Goal: Transaction & Acquisition: Download file/media

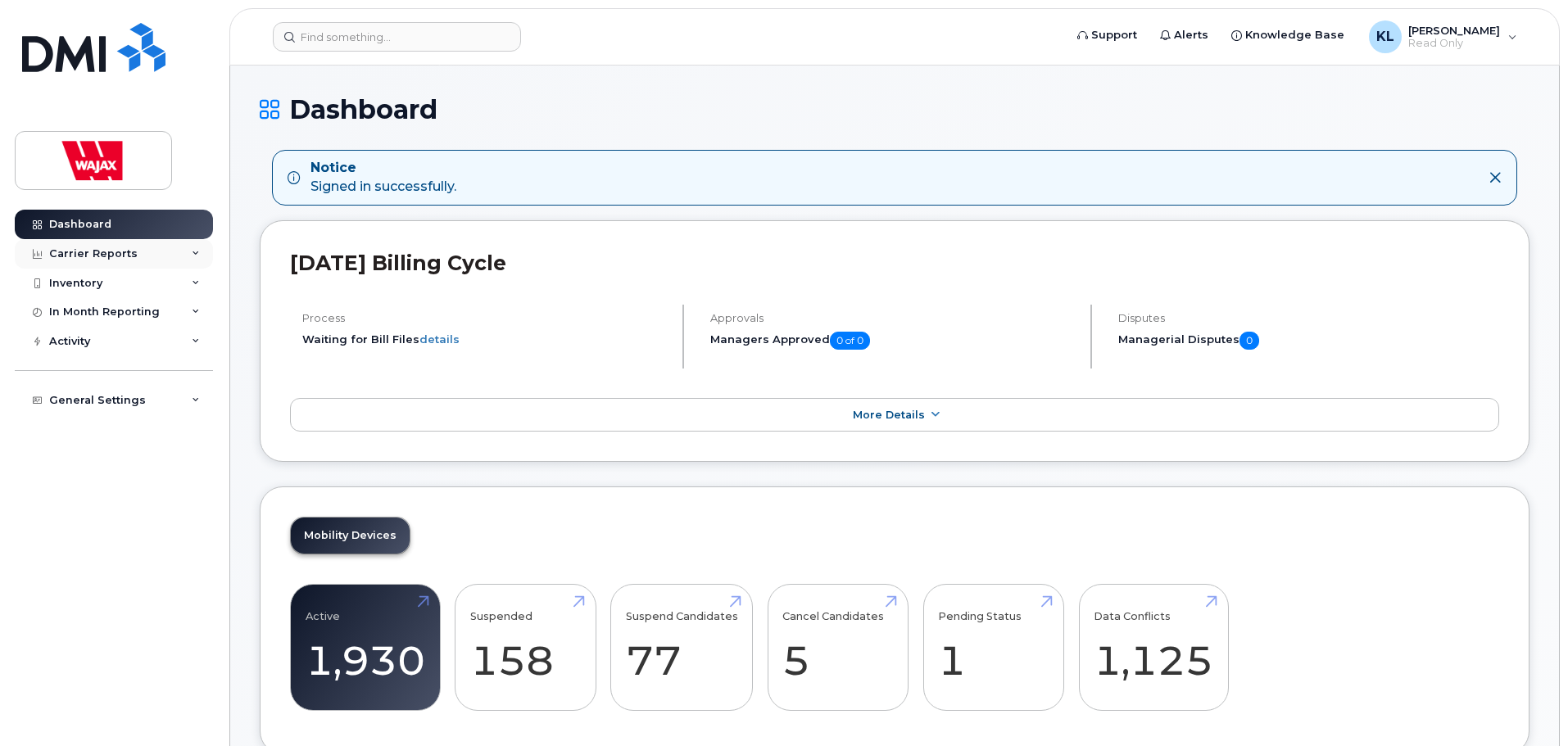
click at [94, 252] on div "Carrier Reports" at bounding box center [93, 254] width 88 height 13
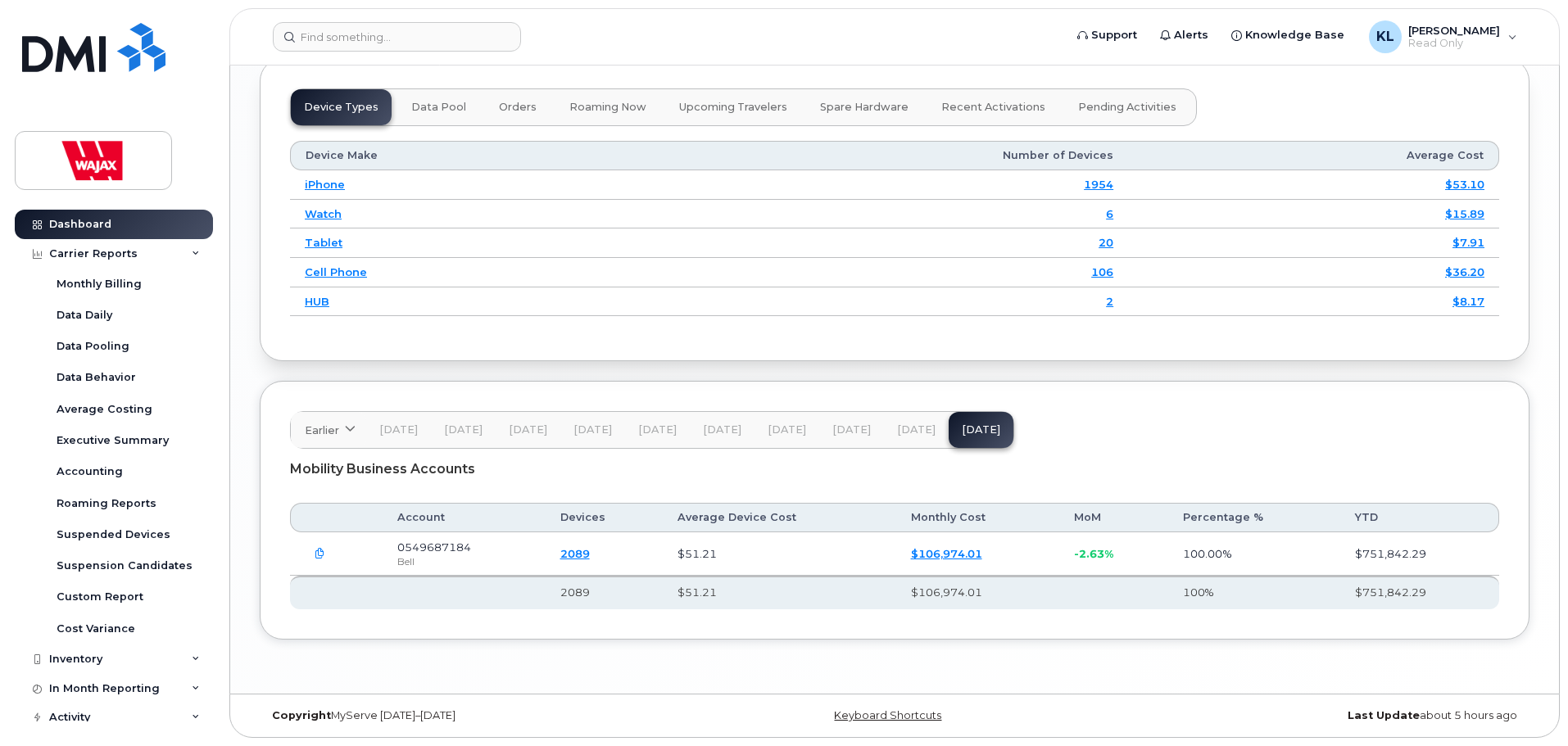
scroll to position [2063, 0]
click at [71, 479] on div "Accounting" at bounding box center [90, 472] width 67 height 15
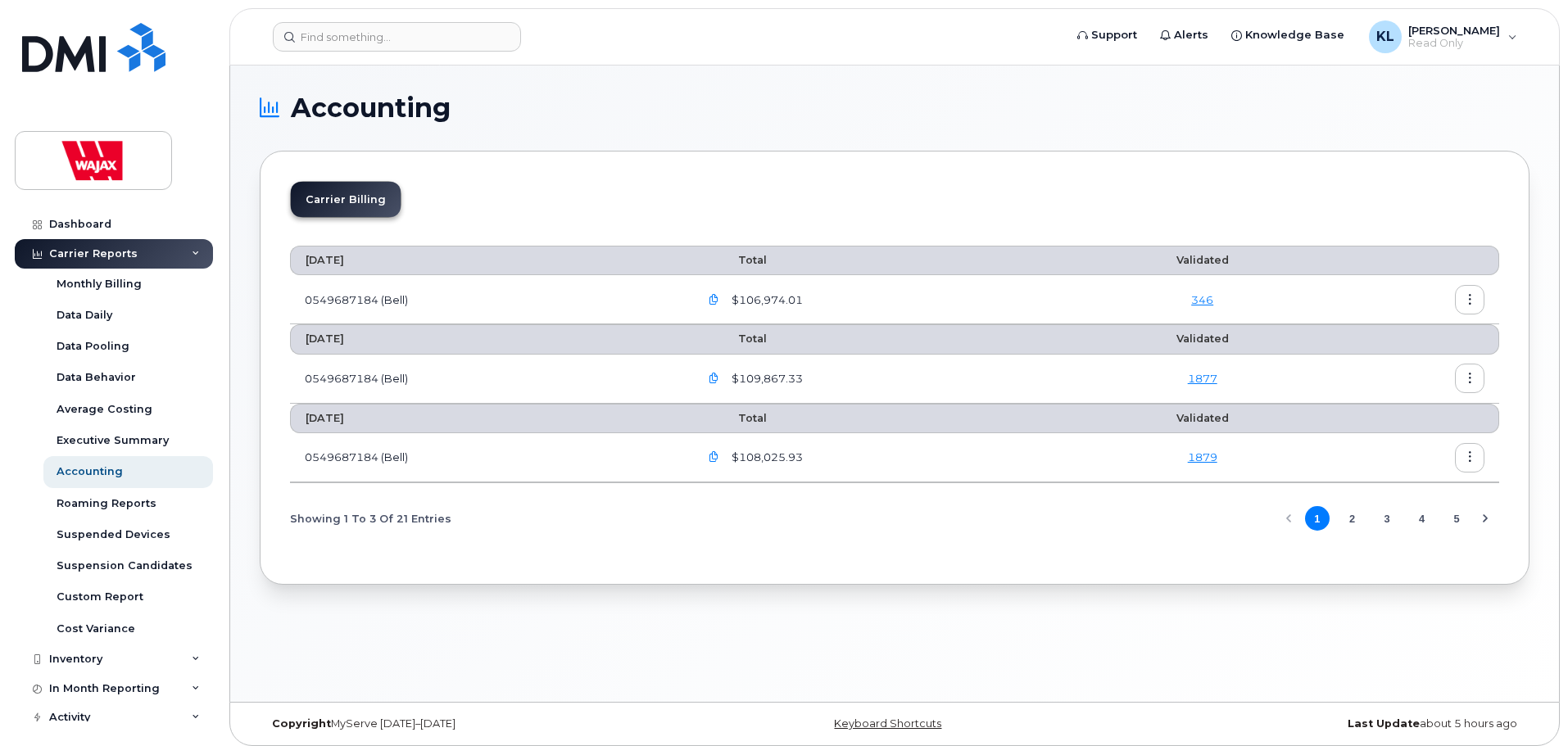
click at [354, 200] on li "Carrier Billing" at bounding box center [346, 199] width 109 height 35
click at [714, 299] on icon "button" at bounding box center [713, 299] width 10 height 10
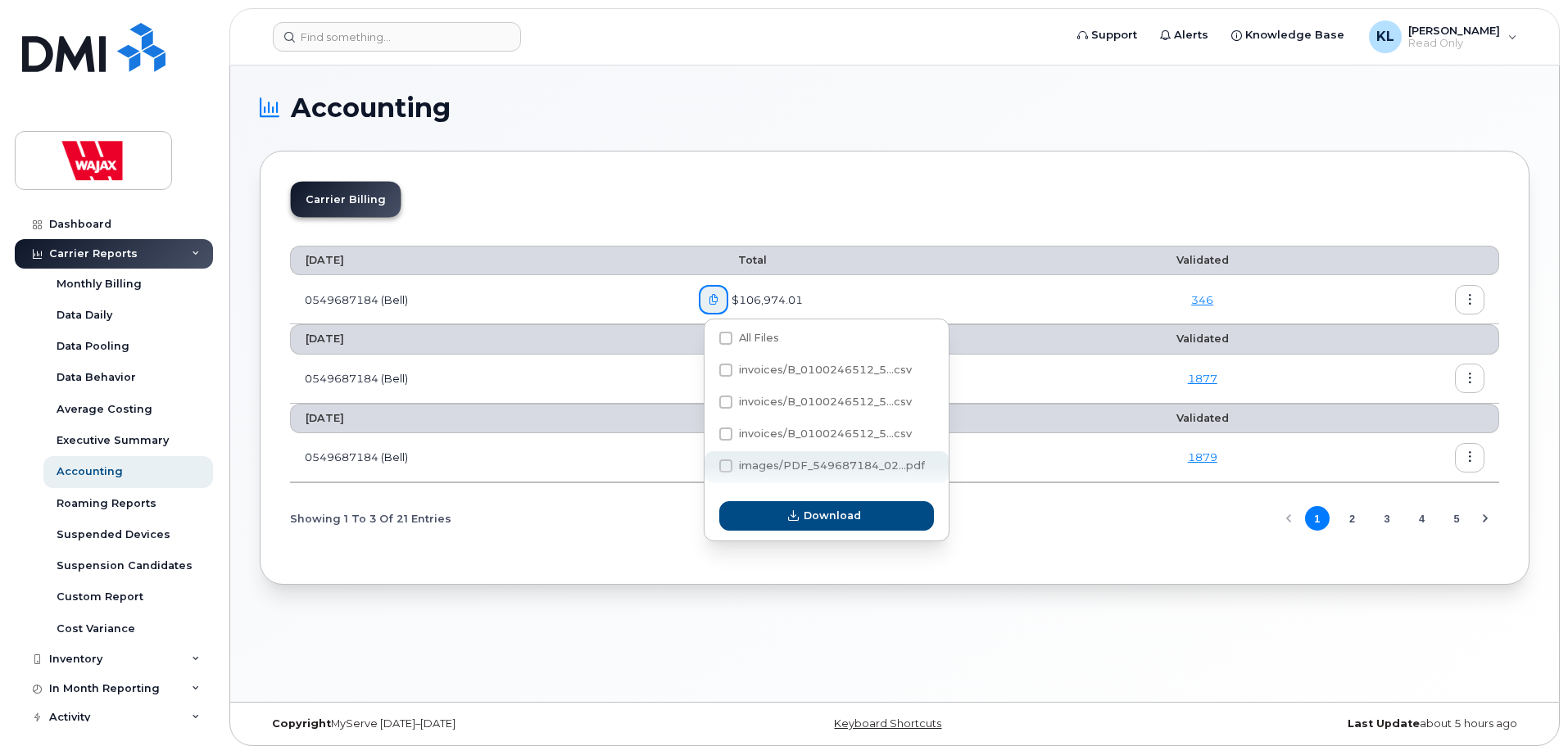
click at [720, 460] on span at bounding box center [726, 466] width 13 height 13
click at [708, 462] on input "images/PDF_549687184_02...pdf" at bounding box center [703, 466] width 8 height 8
checkbox input "true"
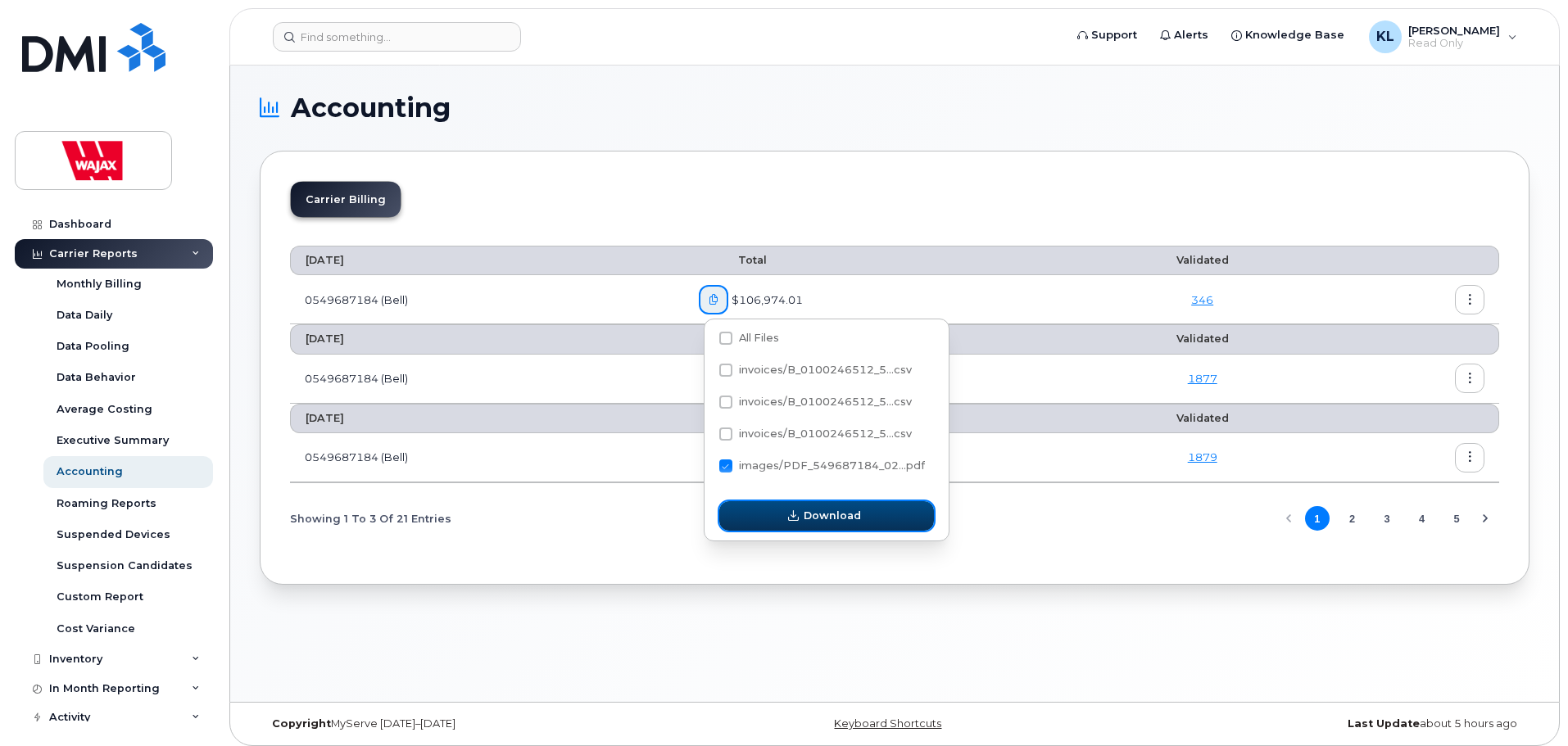
click at [805, 516] on span "Download" at bounding box center [833, 515] width 57 height 16
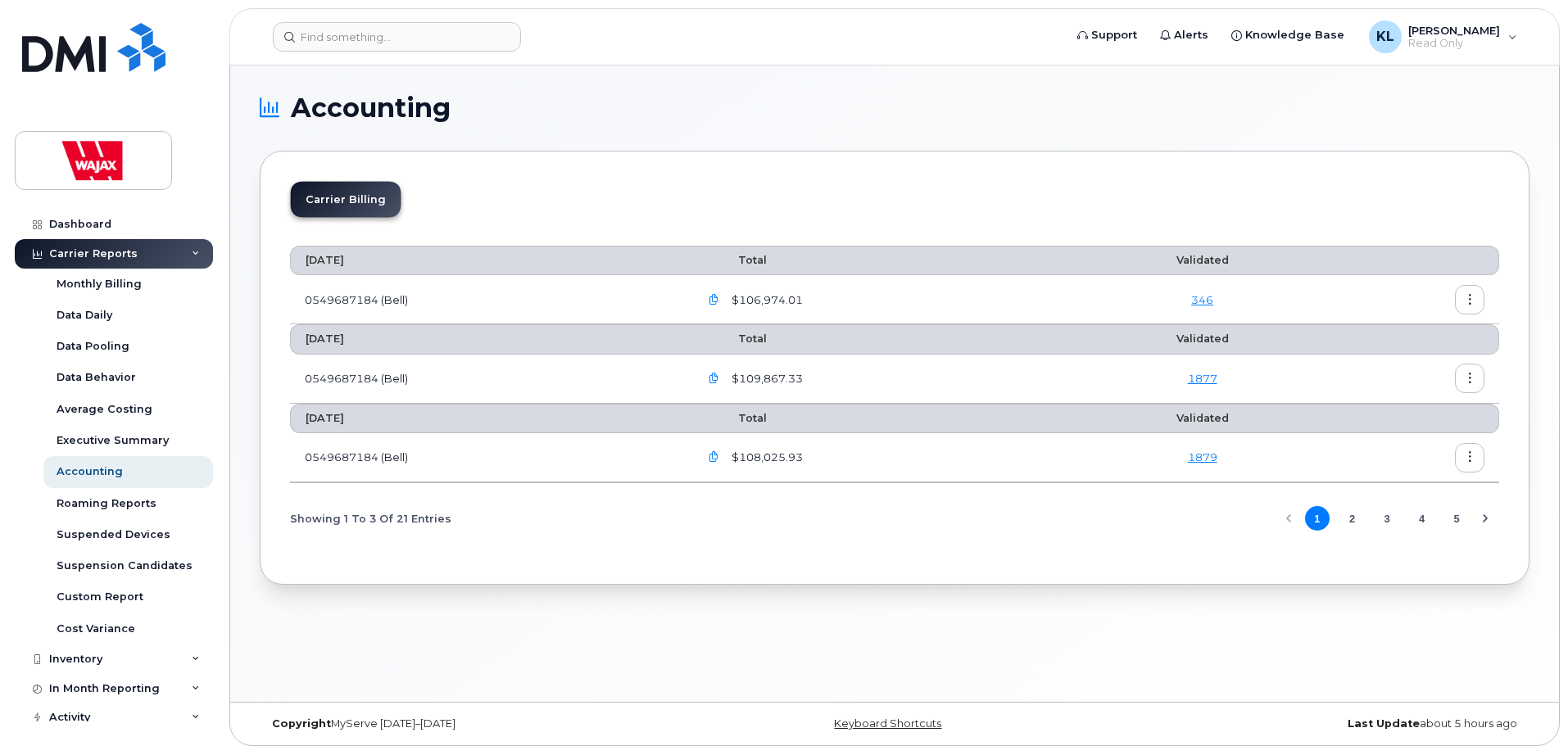
click at [1471, 295] on icon "button" at bounding box center [1470, 299] width 10 height 10
click at [1205, 294] on link "346" at bounding box center [1203, 299] width 22 height 13
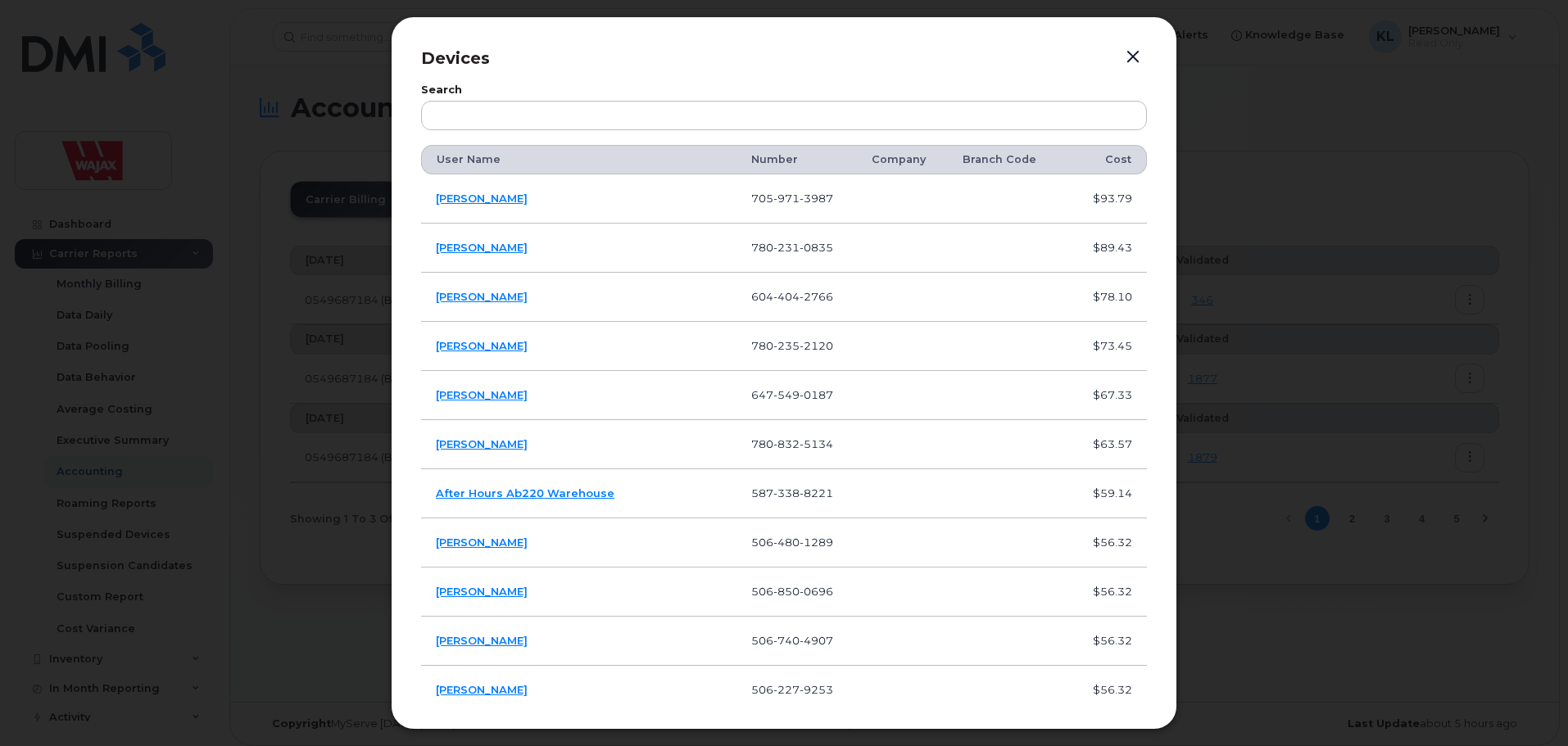
click at [1132, 56] on button "button" at bounding box center [1133, 57] width 25 height 23
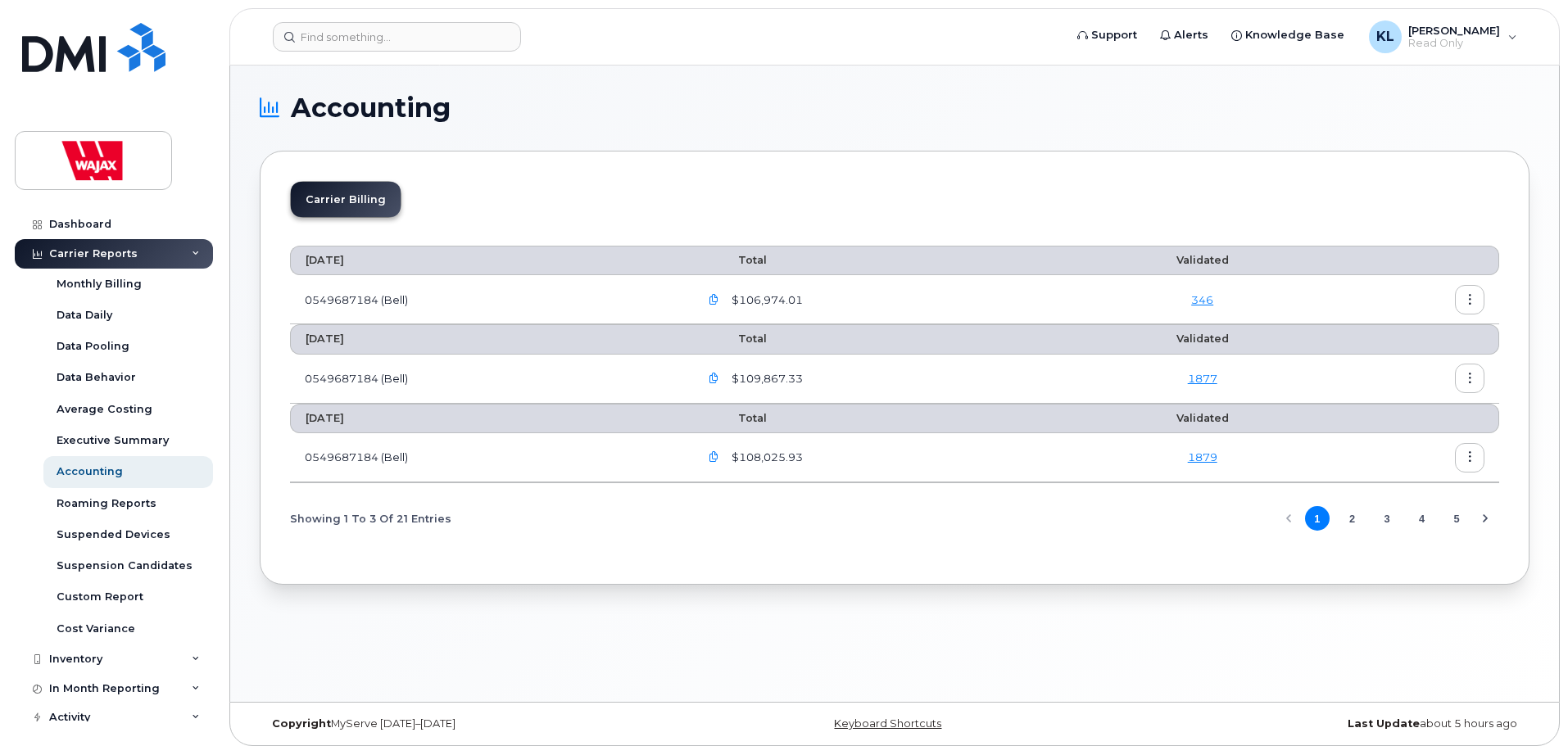
click at [1471, 292] on button "button" at bounding box center [1470, 299] width 30 height 30
click at [1403, 341] on span "Details" at bounding box center [1385, 335] width 45 height 15
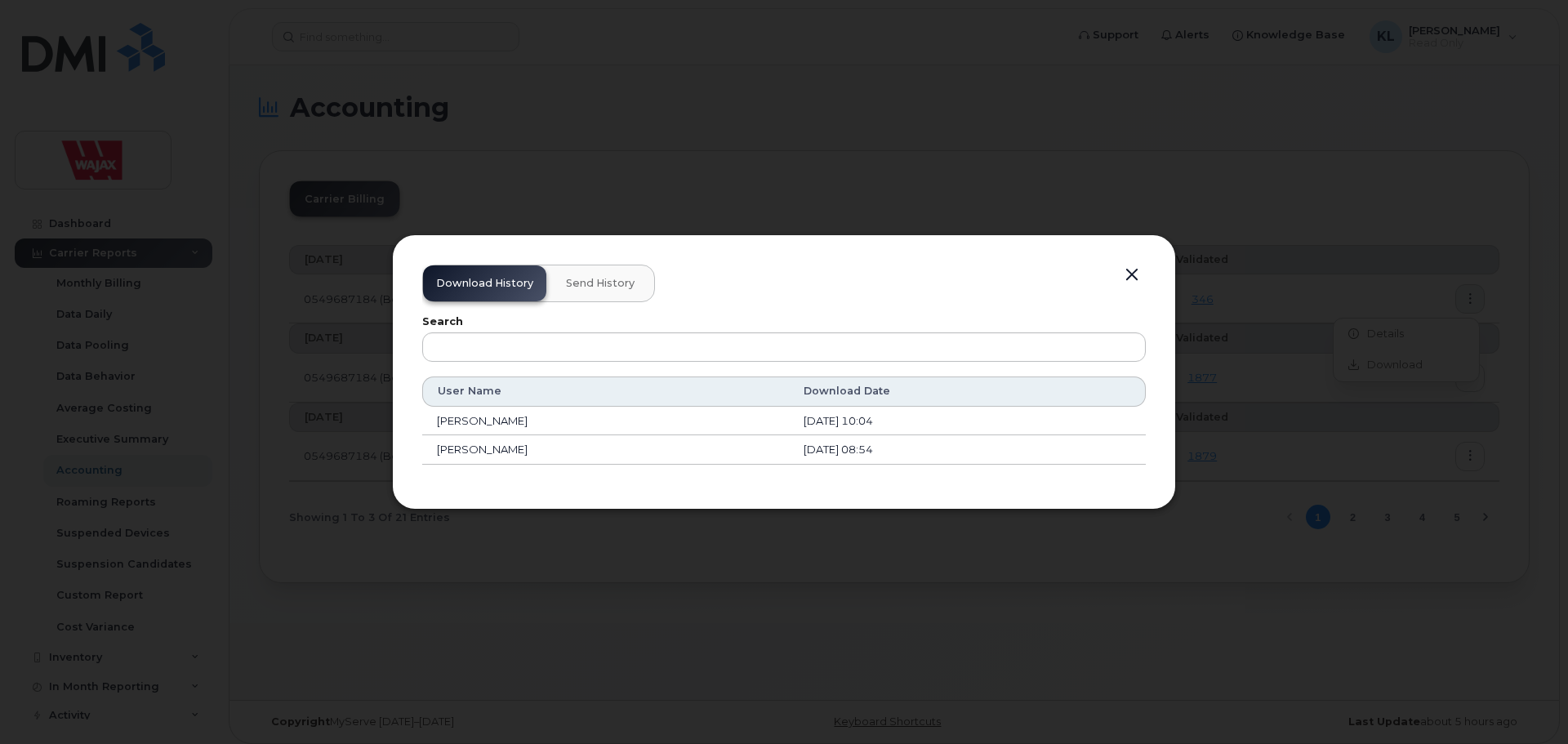
click at [1132, 274] on button "button" at bounding box center [1132, 274] width 25 height 23
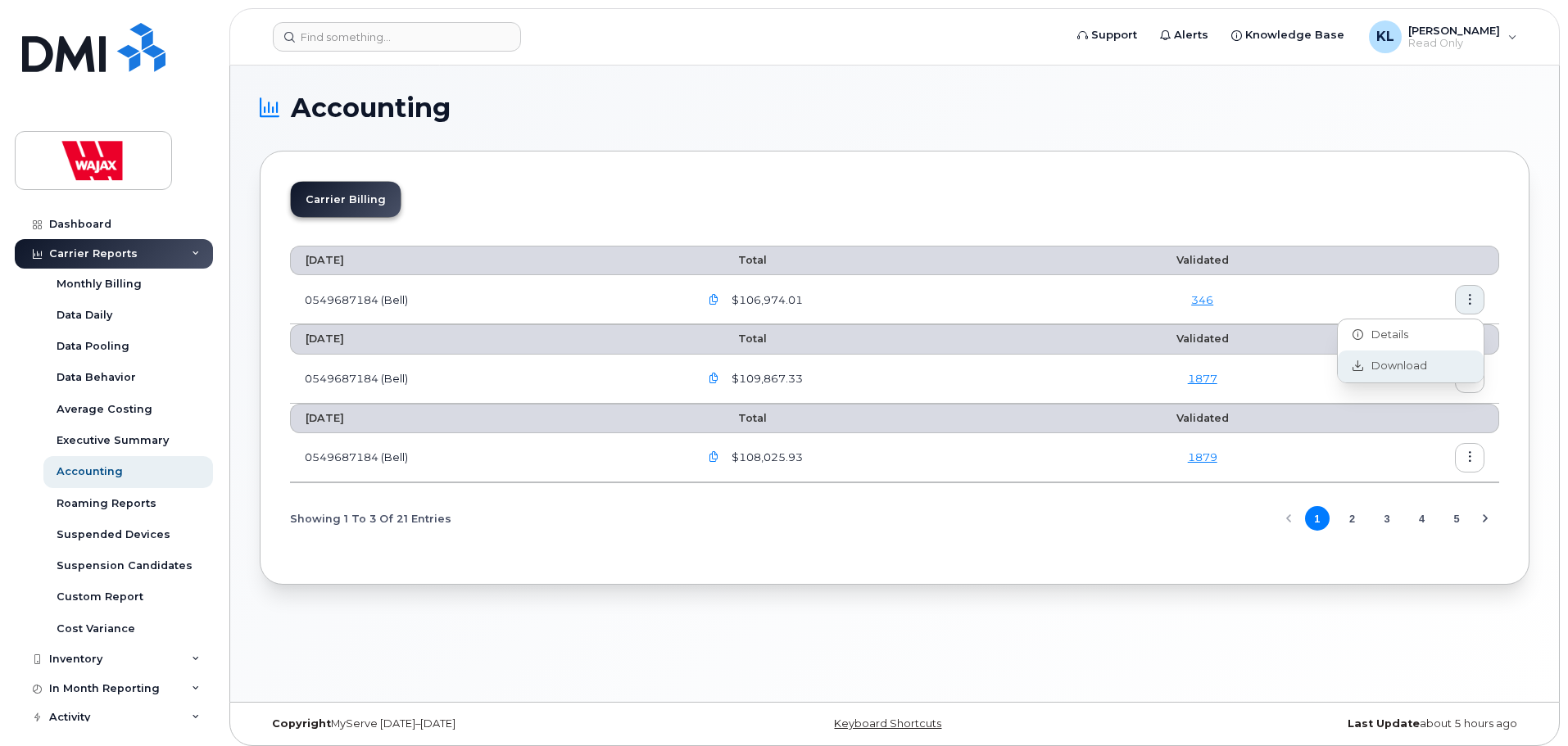
click at [1408, 367] on span "Download" at bounding box center [1395, 366] width 64 height 15
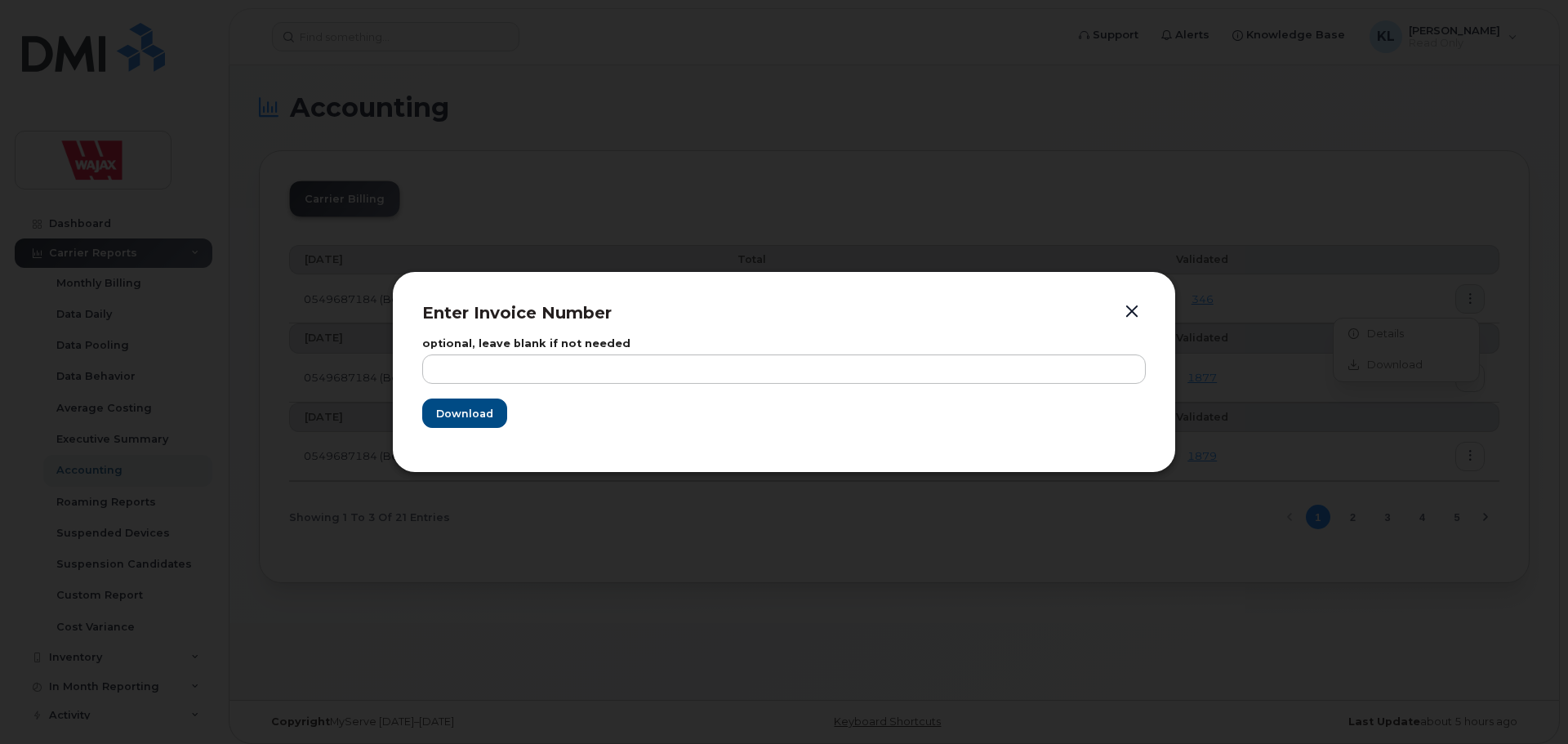
click at [1133, 308] on button "button" at bounding box center [1132, 311] width 25 height 23
